Goal: Transaction & Acquisition: Purchase product/service

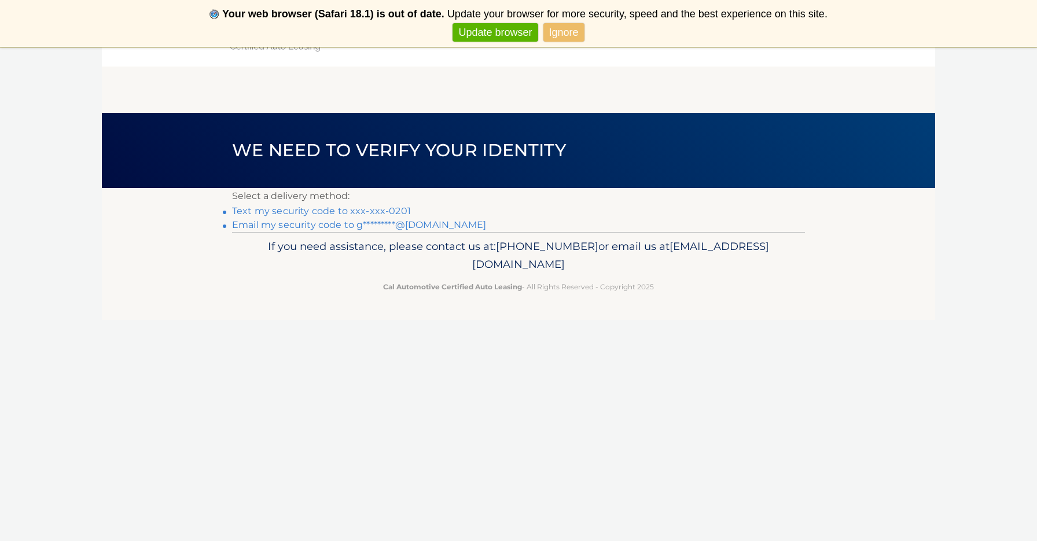
click at [321, 210] on link "Text my security code to xxx-xxx-0201" at bounding box center [321, 211] width 179 height 11
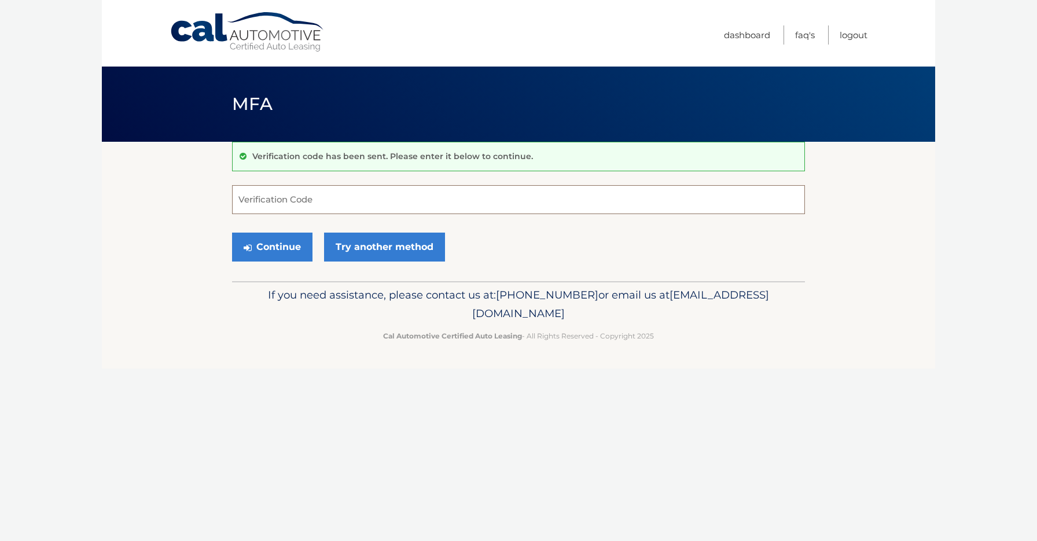
click at [299, 207] on input "Verification Code" at bounding box center [518, 199] width 573 height 29
type input "252758"
click at [288, 249] on button "Continue" at bounding box center [272, 247] width 80 height 29
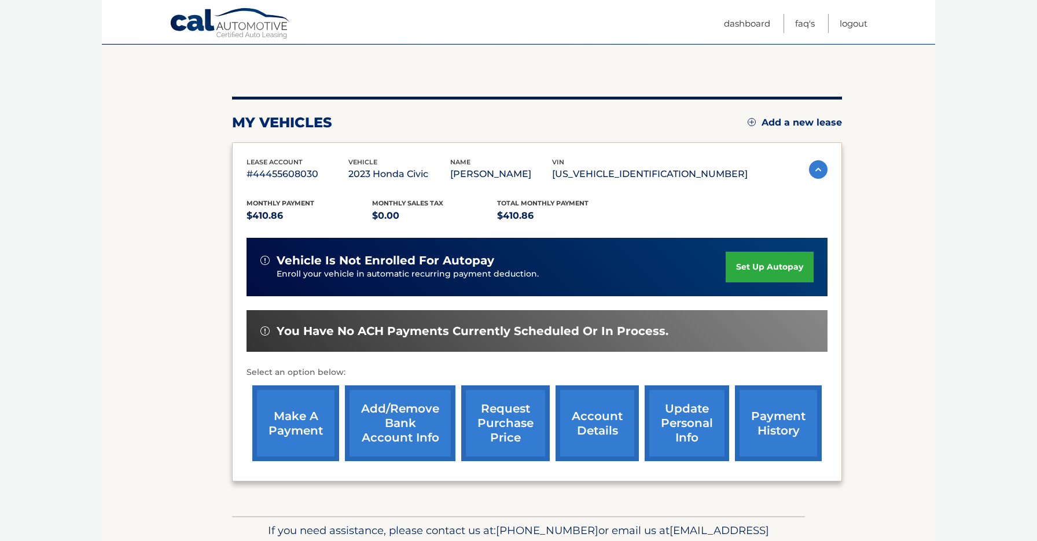
scroll to position [102, 0]
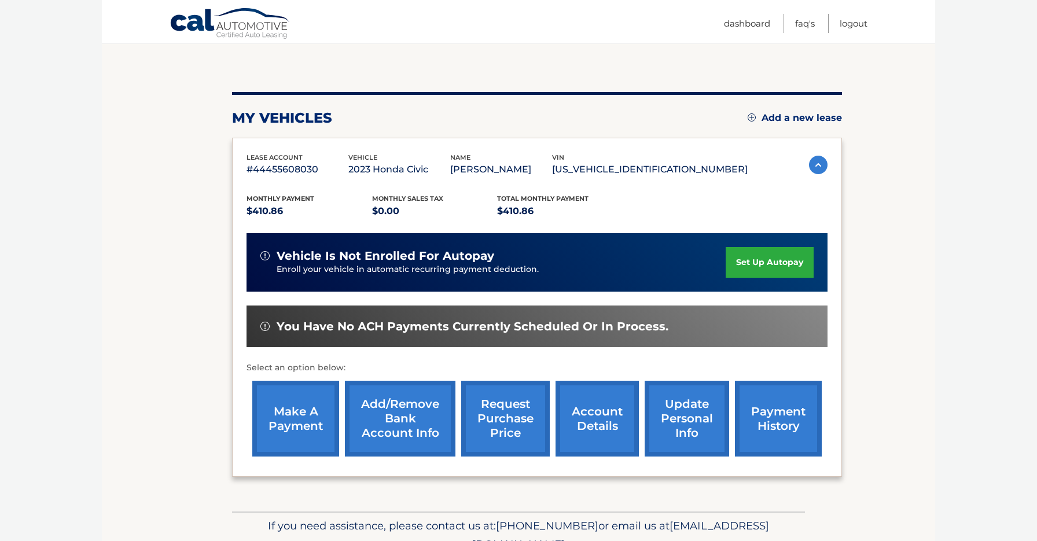
click at [291, 423] on link "make a payment" at bounding box center [295, 419] width 87 height 76
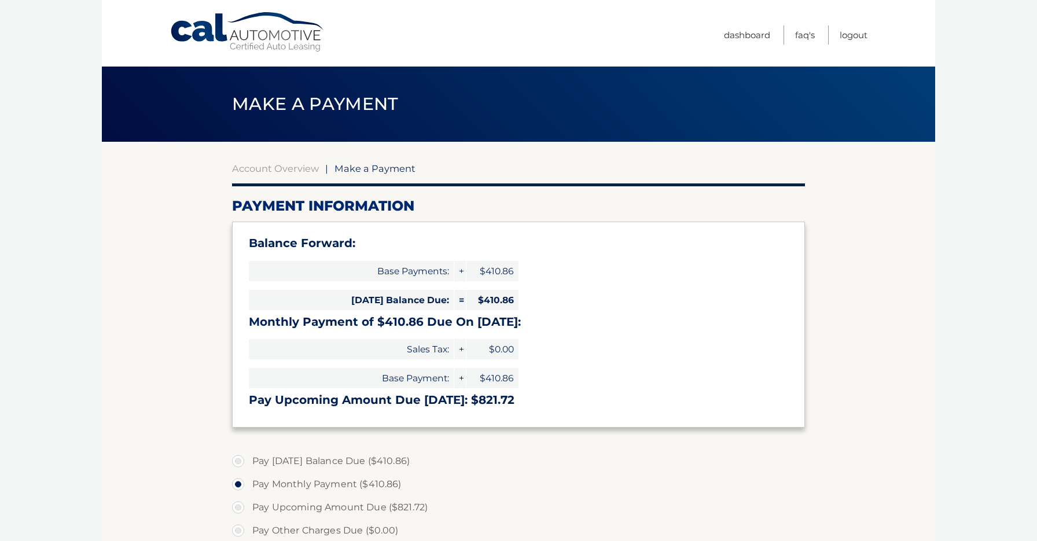
select select "ZGY1NGYxMzctYjUyZi00MTY5LTg1NmItMmNkODFhNjY5OWQ2"
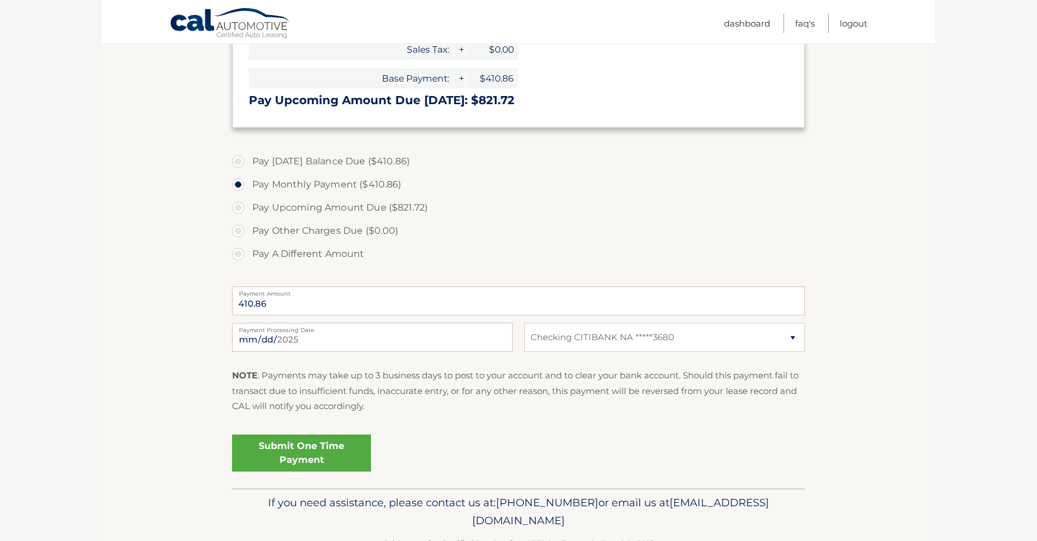
scroll to position [316, 0]
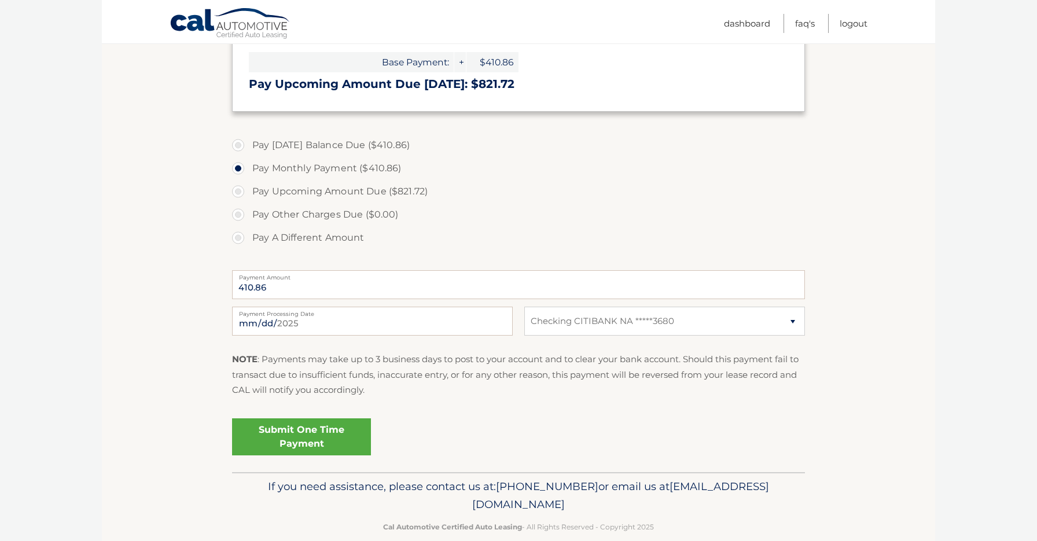
click at [292, 436] on link "Submit One Time Payment" at bounding box center [301, 437] width 139 height 37
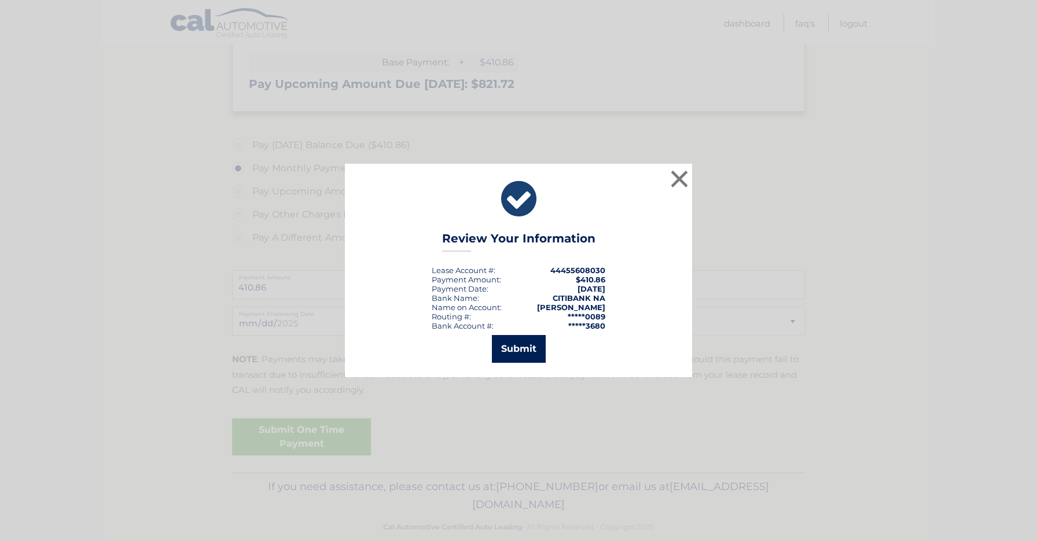
click at [517, 347] on button "Submit" at bounding box center [519, 349] width 54 height 28
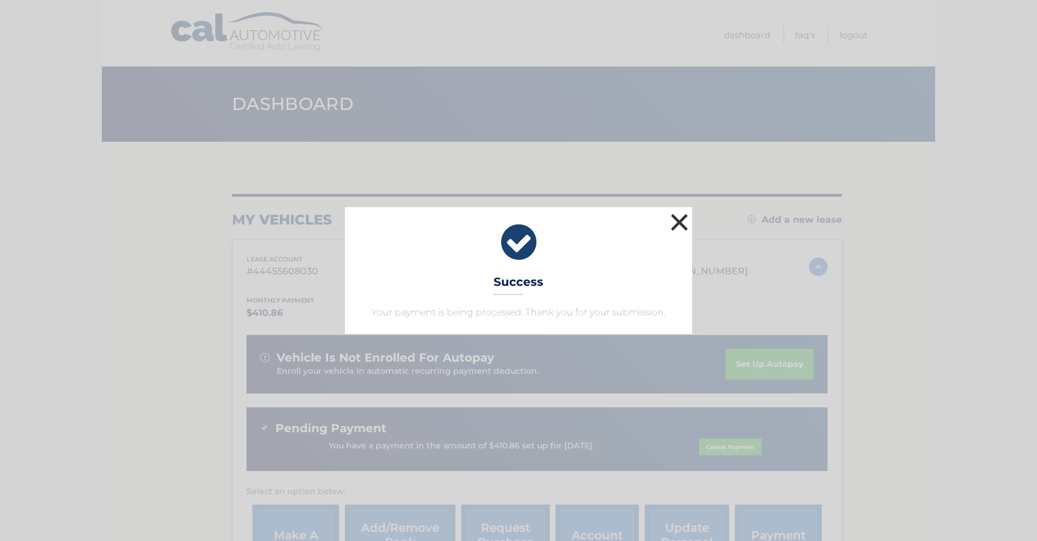
click at [681, 225] on button "×" at bounding box center [679, 222] width 23 height 23
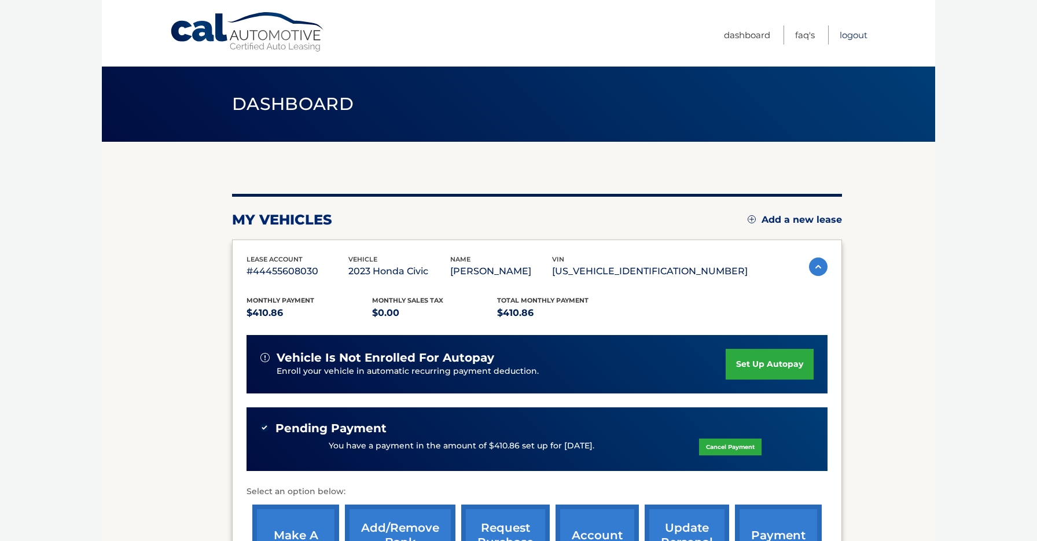
click at [850, 36] on link "Logout" at bounding box center [854, 34] width 28 height 19
